Goal: Transaction & Acquisition: Obtain resource

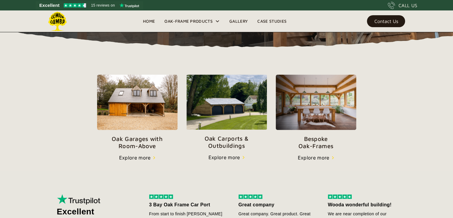
scroll to position [179, 0]
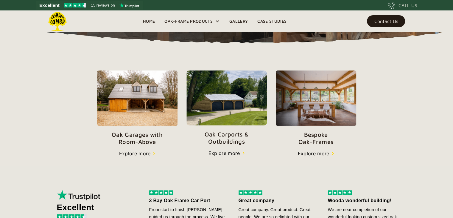
click at [228, 99] on img at bounding box center [227, 97] width 81 height 55
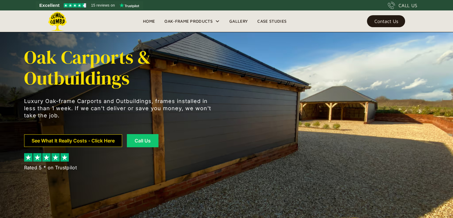
click at [111, 142] on link "See What It Really Costs - Click Here" at bounding box center [73, 140] width 98 height 13
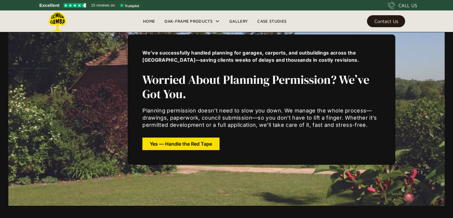
scroll to position [2217, 0]
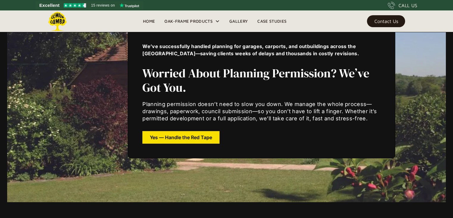
click at [413, 58] on div "We’ve successfully handled planning for garages, carports, and outbuildings acr…" at bounding box center [227, 93] width 382 height 218
click at [185, 143] on div "We’ve successfully handled planning for garages, carports, and outbuildings acr…" at bounding box center [262, 93] width 268 height 130
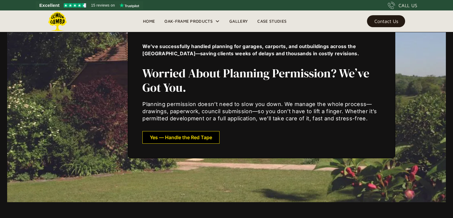
click at [185, 135] on div "Yes — Handle the Red Tape" at bounding box center [181, 137] width 62 height 4
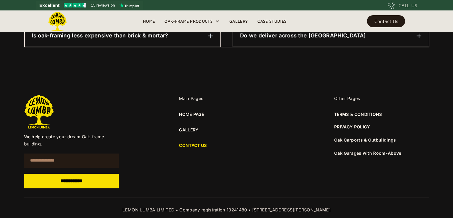
scroll to position [437, 0]
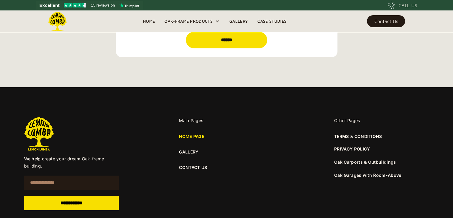
scroll to position [2168, 0]
